Goal: Find specific page/section: Find specific page/section

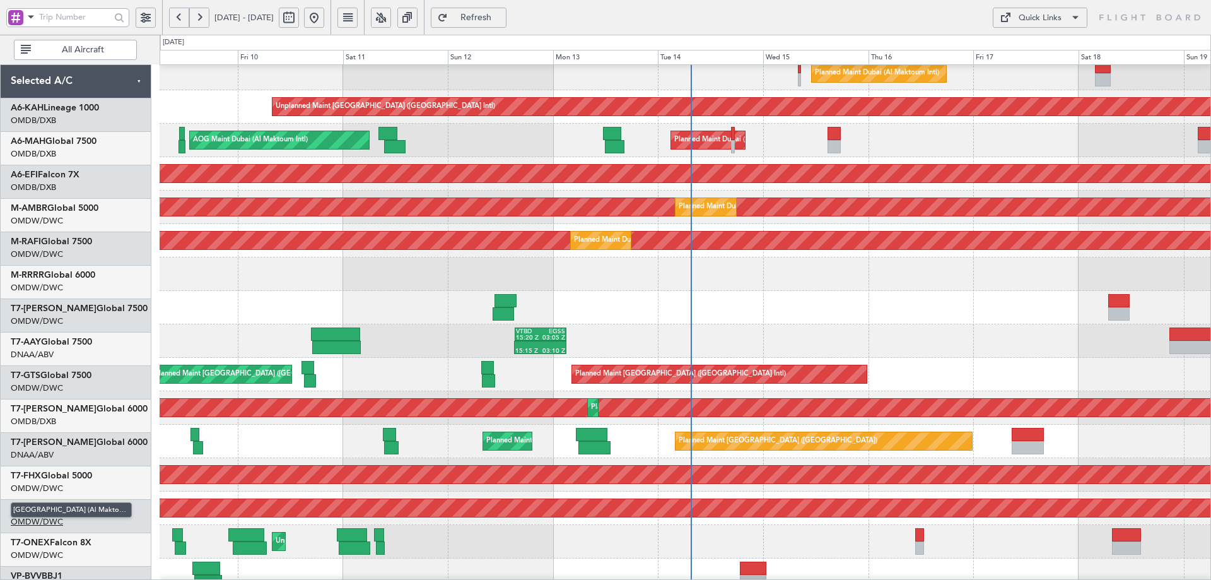
scroll to position [189, 0]
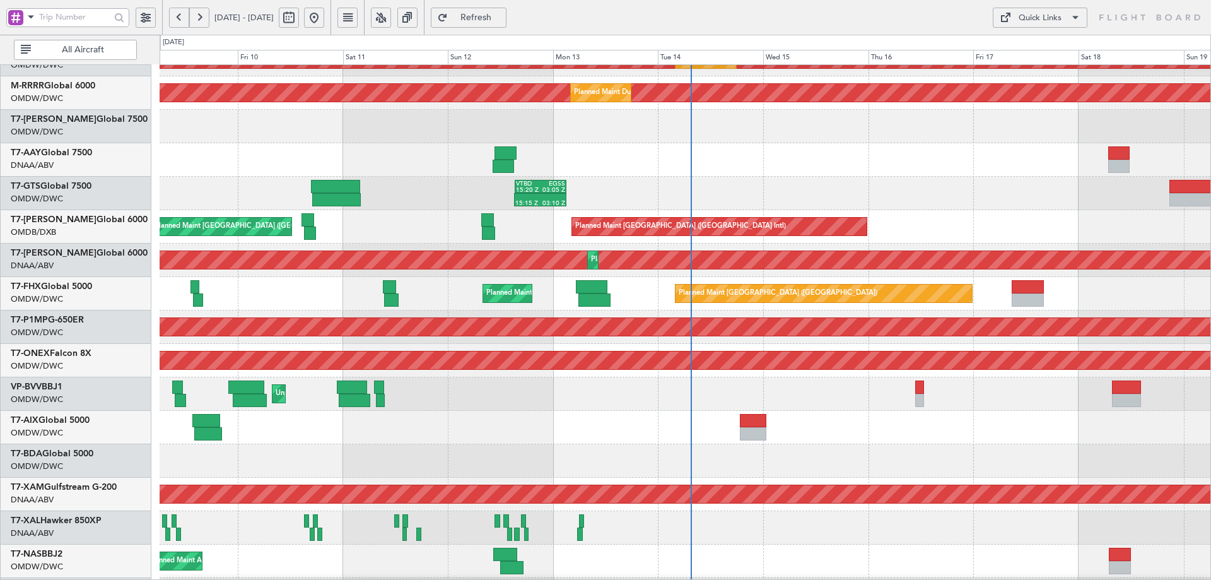
click at [27, 45] on button "All Aircraft" at bounding box center [75, 50] width 123 height 20
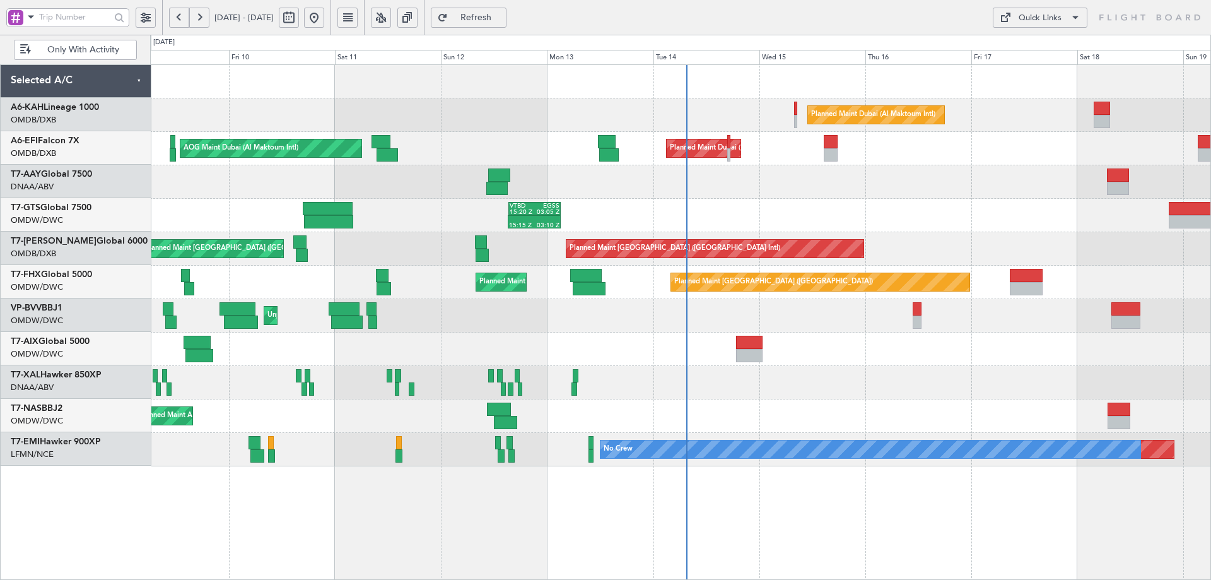
scroll to position [0, 0]
click at [27, 53] on button "Only With Activity" at bounding box center [75, 50] width 123 height 20
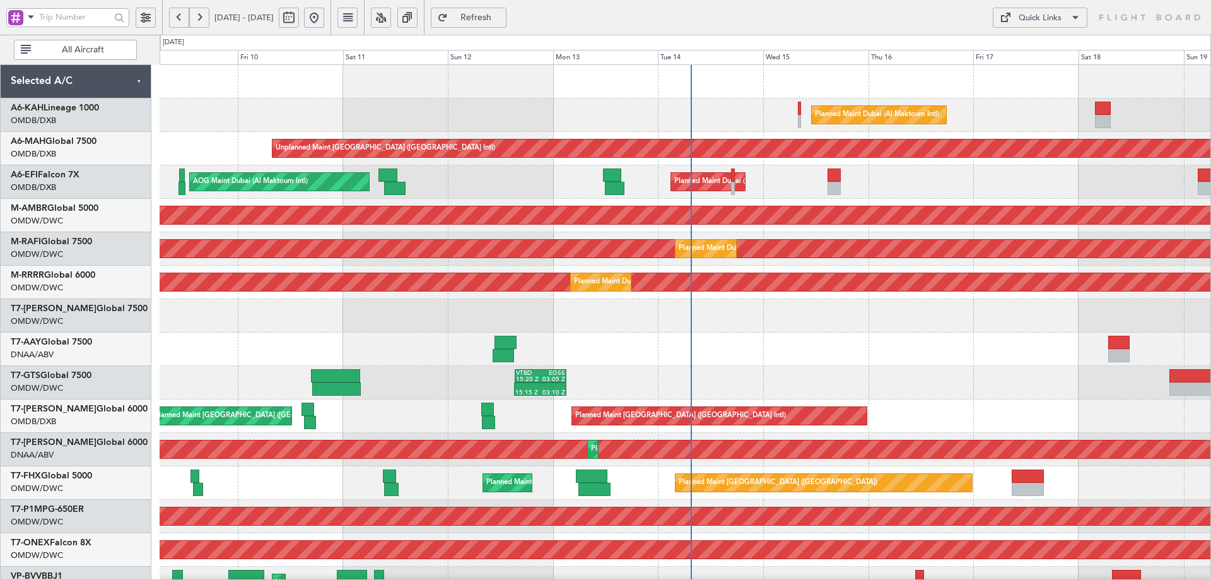
click at [150, 24] on button at bounding box center [146, 18] width 20 height 20
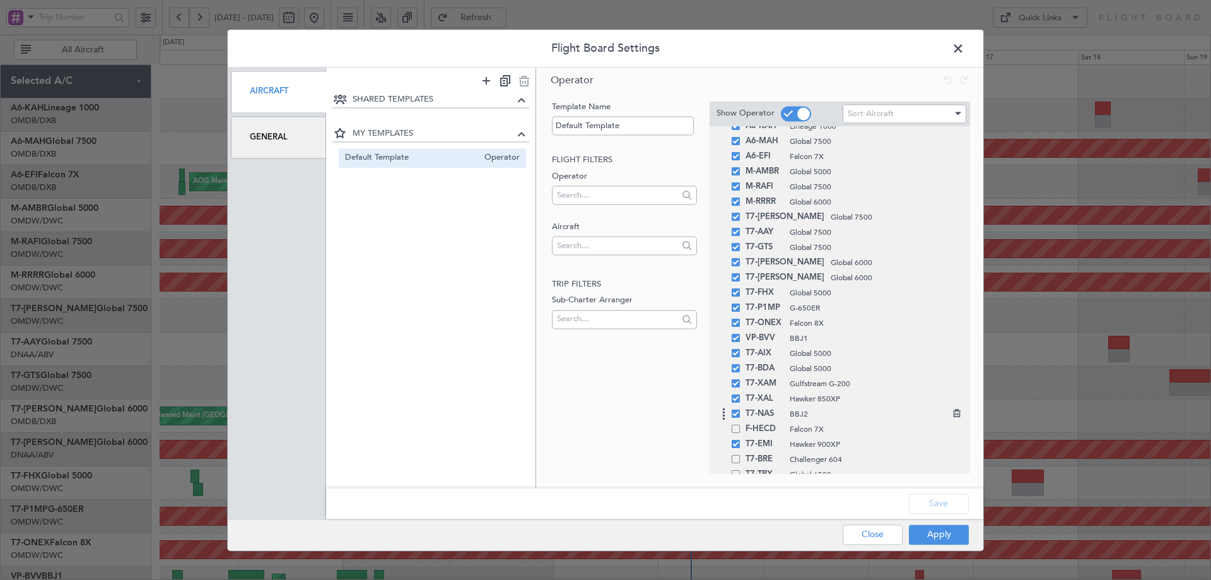
scroll to position [49, 0]
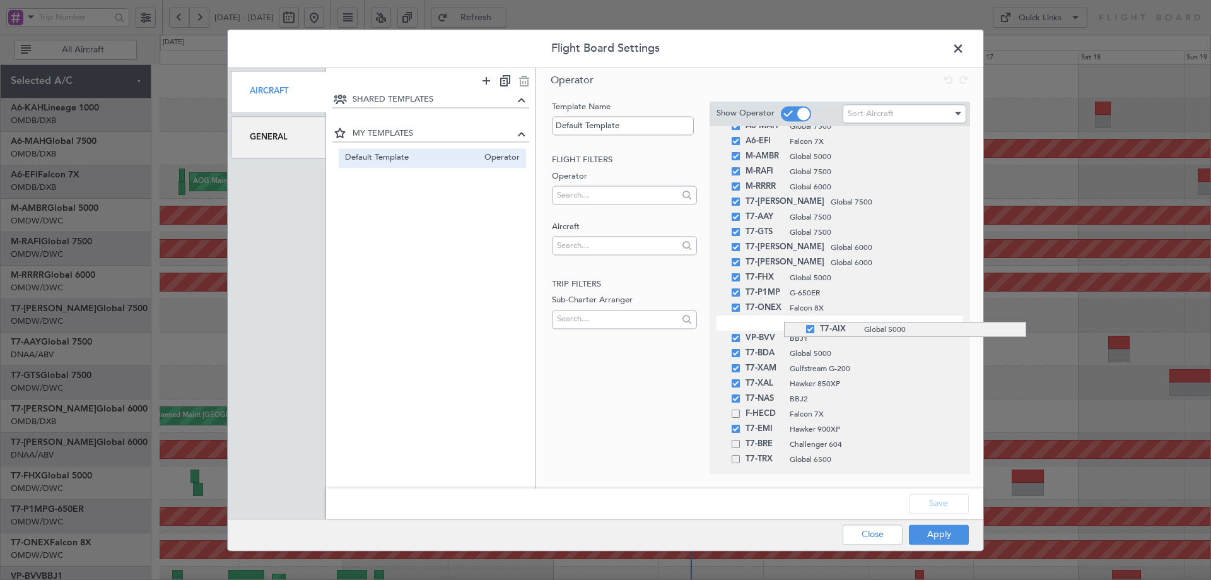
drag, startPoint x: 784, startPoint y: 343, endPoint x: 785, endPoint y: 322, distance: 21.5
click at [935, 535] on button "Apply" at bounding box center [939, 534] width 60 height 20
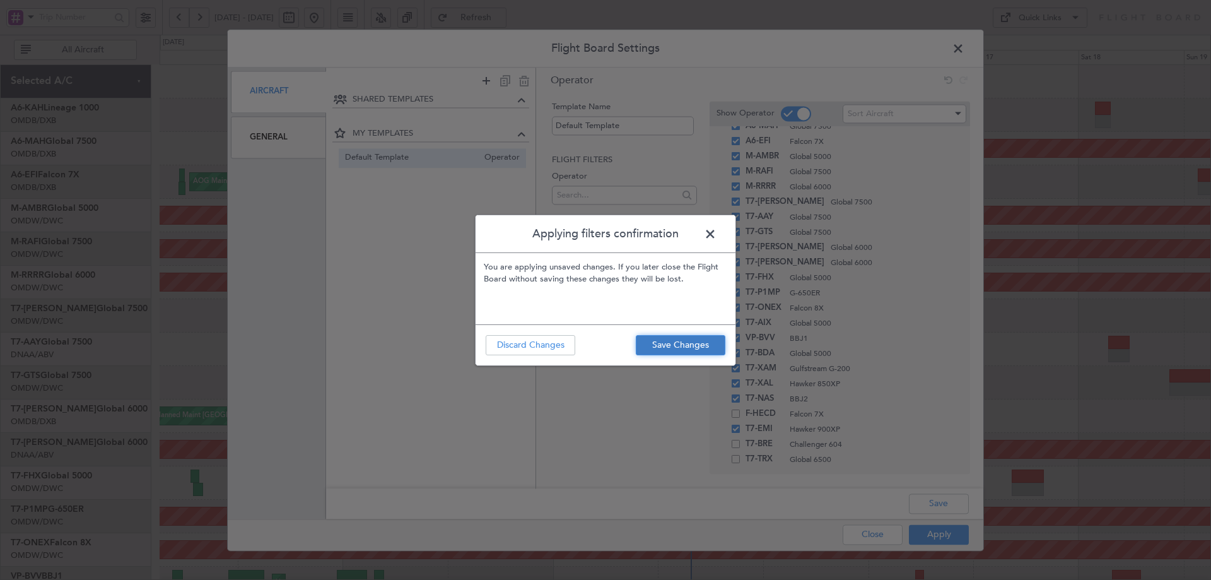
click at [670, 346] on button "Save Changes" at bounding box center [681, 345] width 90 height 20
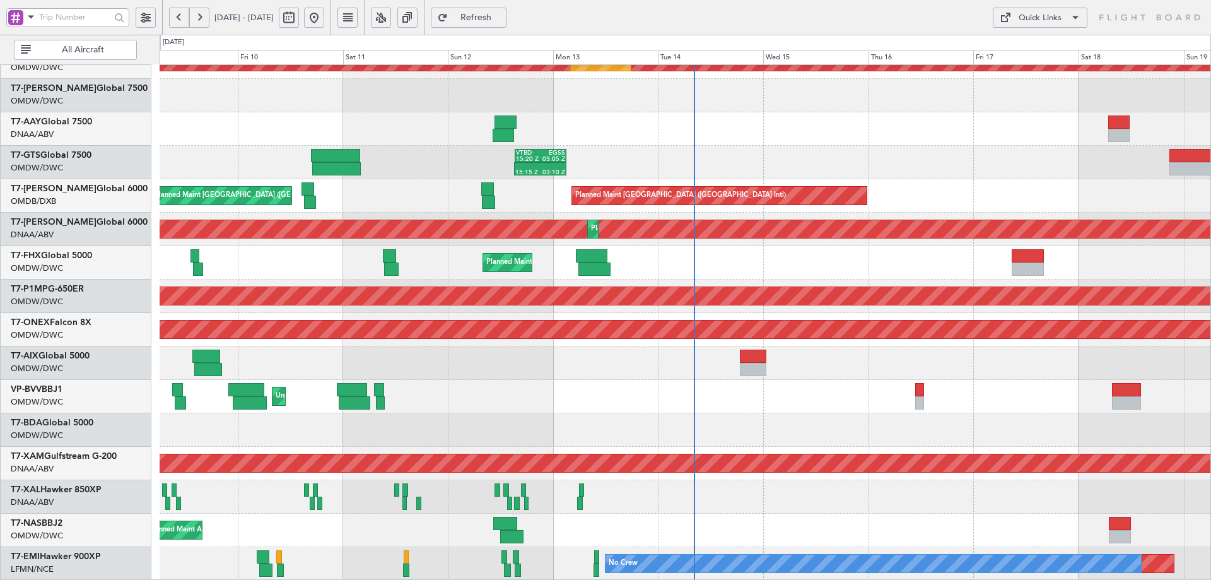
scroll to position [220, 0]
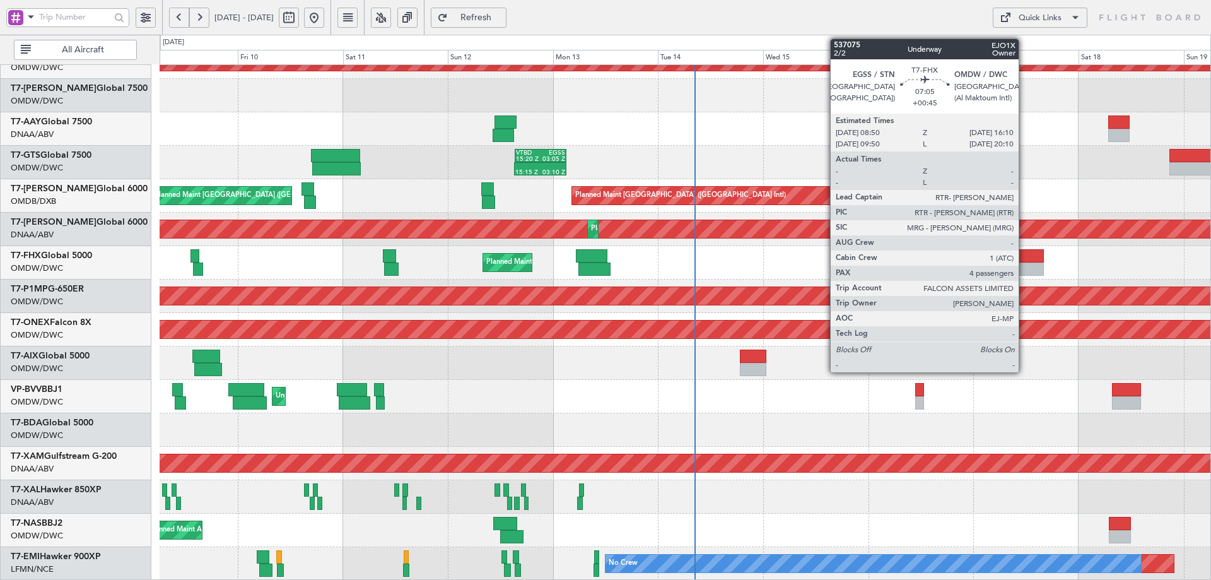
click at [1025, 257] on div at bounding box center [1028, 255] width 32 height 13
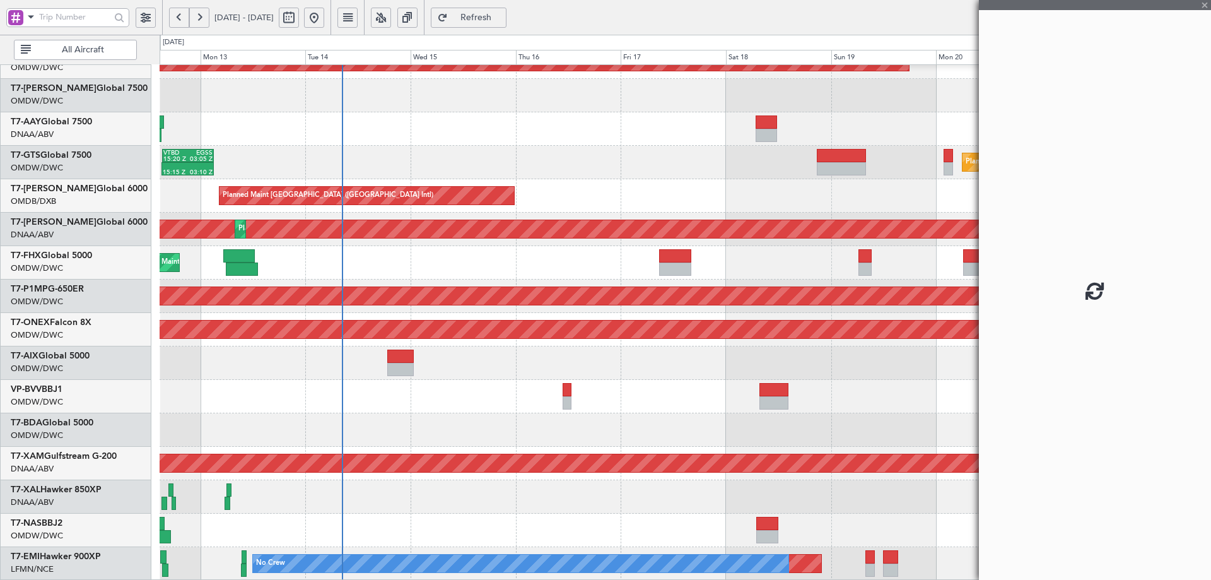
click at [587, 264] on div "Planned Maint Dubai (Al Maktoum Intl)" at bounding box center [685, 262] width 1051 height 33
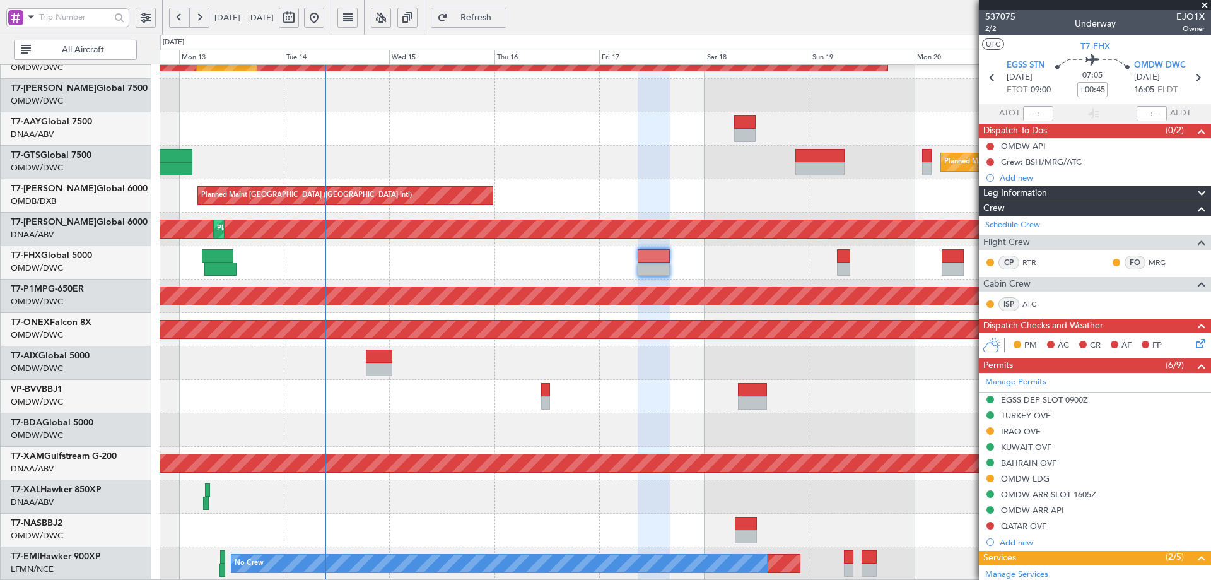
click at [76, 189] on link "T7-AZIZI Global 6000" at bounding box center [79, 188] width 137 height 9
click at [86, 257] on link "T7-FHX Global 5000" at bounding box center [51, 255] width 81 height 9
